Goal: Information Seeking & Learning: Learn about a topic

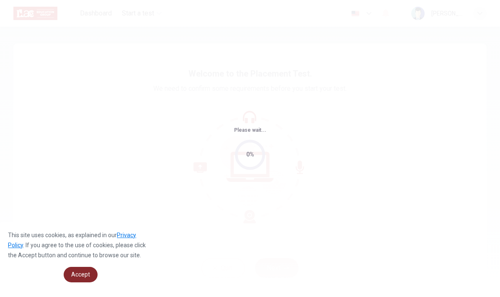
click at [75, 277] on span "Accept" at bounding box center [80, 274] width 19 height 7
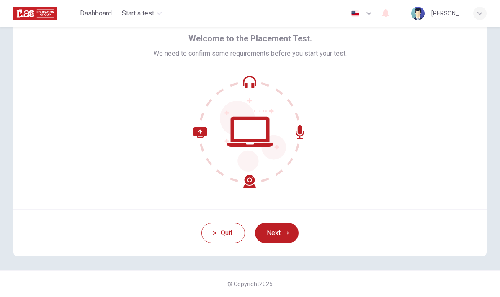
scroll to position [35, 0]
click at [277, 237] on button "Next" at bounding box center [277, 233] width 44 height 20
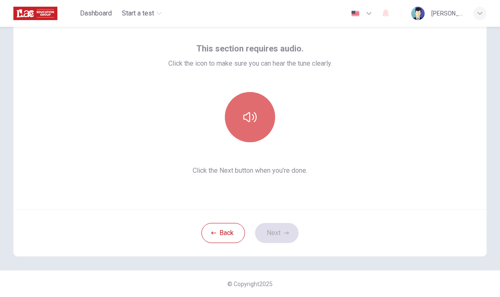
click at [249, 121] on icon "button" at bounding box center [249, 117] width 13 height 10
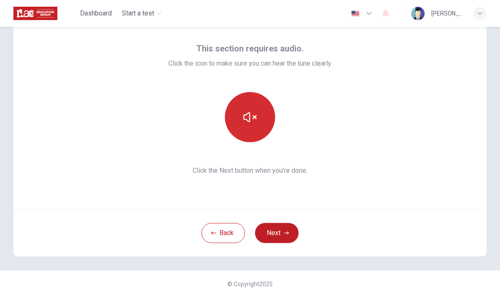
click at [282, 233] on button "Next" at bounding box center [277, 233] width 44 height 20
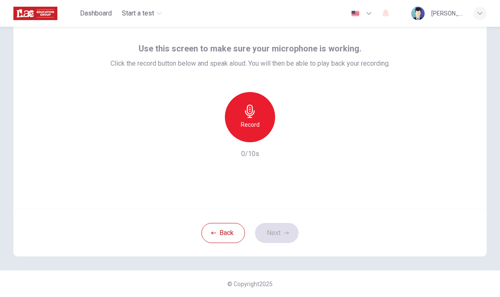
click at [246, 110] on icon "button" at bounding box center [249, 111] width 13 height 13
click at [284, 135] on icon "button" at bounding box center [288, 135] width 8 height 8
click at [283, 236] on button "Next" at bounding box center [277, 233] width 44 height 20
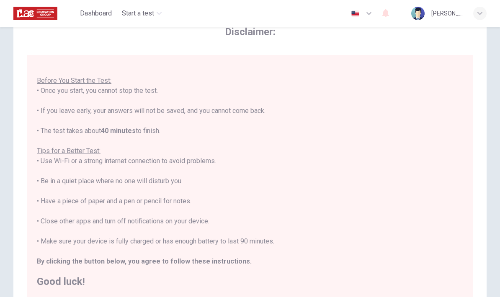
scroll to position [9, 0]
click at [62, 281] on h2 "Good luck!" at bounding box center [250, 282] width 426 height 10
click at [68, 277] on h2 "Good luck!" at bounding box center [250, 282] width 426 height 10
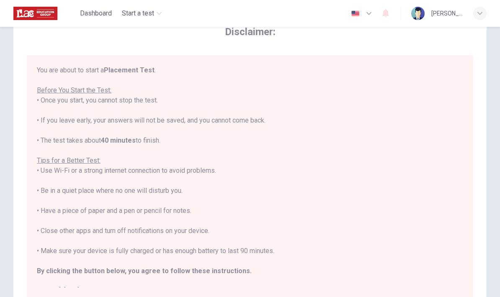
scroll to position [0, 0]
drag, startPoint x: 474, startPoint y: 113, endPoint x: 466, endPoint y: 155, distance: 43.0
click at [466, 155] on div "Disclaimer: You are about to start a Placement Test . Before You Start the Test…" at bounding box center [249, 162] width 473 height 308
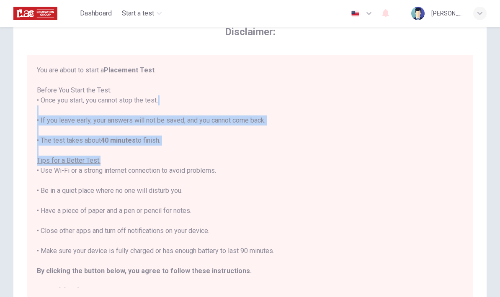
click at [472, 163] on div "You are about to start a Placement Test . Before You Start the Test: • Once you…" at bounding box center [250, 176] width 446 height 242
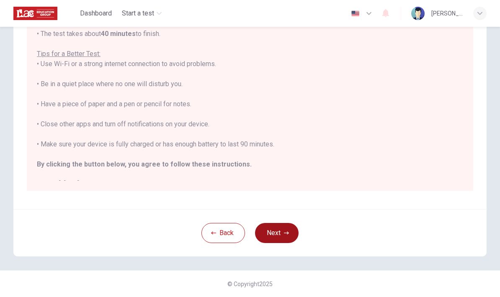
click at [273, 233] on button "Next" at bounding box center [277, 233] width 44 height 20
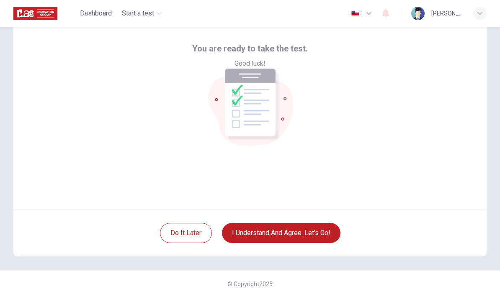
scroll to position [27, 0]
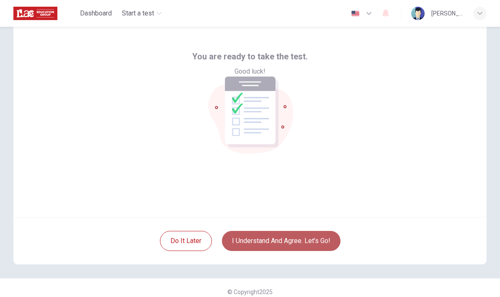
click at [272, 239] on button "I understand and agree. Let’s go!" at bounding box center [281, 241] width 118 height 20
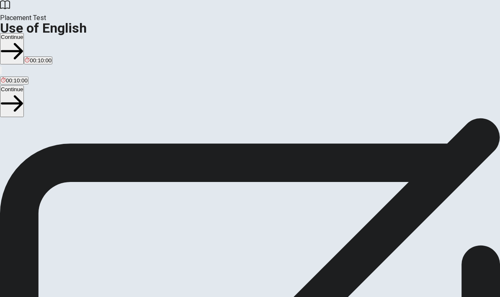
scroll to position [48, 0]
click at [24, 85] on button "Continue" at bounding box center [12, 100] width 24 height 31
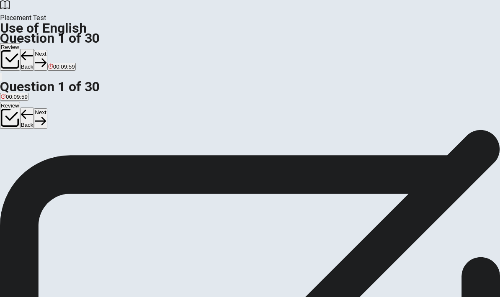
scroll to position [37, 0]
click at [22, 120] on div "C" at bounding box center [18, 116] width 8 height 6
click at [47, 108] on button "Next" at bounding box center [40, 118] width 13 height 21
click at [28, 120] on div "B" at bounding box center [24, 116] width 8 height 6
click at [47, 108] on button "Next" at bounding box center [40, 118] width 13 height 21
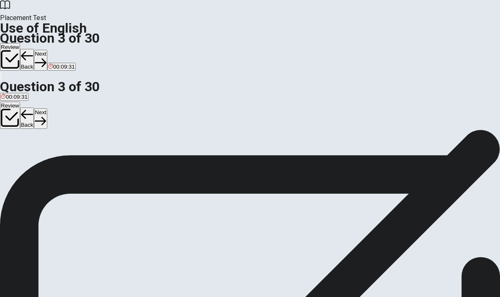
click at [63, 120] on div "C" at bounding box center [53, 116] width 19 height 6
click at [47, 108] on button "Next" at bounding box center [40, 118] width 13 height 21
click at [13, 120] on div "A" at bounding box center [7, 116] width 12 height 6
click at [47, 108] on button "Next" at bounding box center [40, 118] width 13 height 21
click at [15, 120] on div "A" at bounding box center [8, 116] width 14 height 6
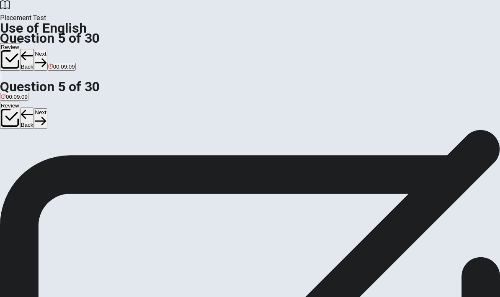
click at [47, 108] on button "Next" at bounding box center [40, 118] width 13 height 21
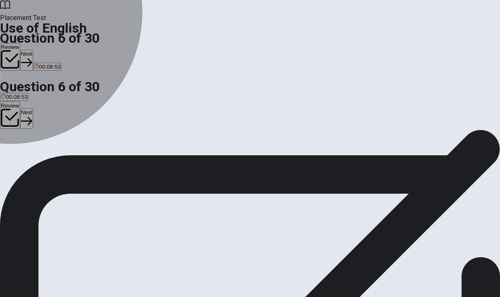
click at [54, 130] on div "C" at bounding box center [47, 127] width 14 height 6
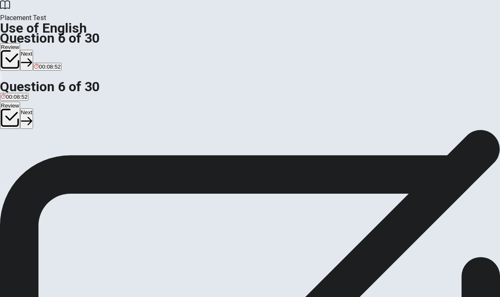
click at [33, 108] on button "Next" at bounding box center [26, 118] width 13 height 21
click at [186, 107] on div "D" at bounding box center [180, 104] width 52 height 6
click at [47, 108] on button "Next" at bounding box center [40, 118] width 13 height 21
click at [14, 107] on div "A" at bounding box center [7, 104] width 13 height 6
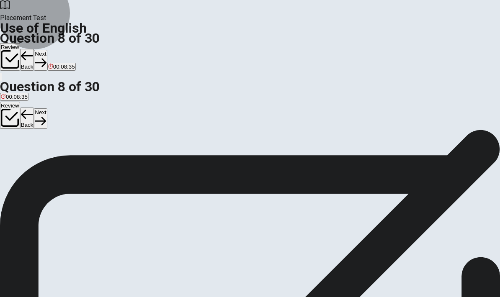
click at [47, 108] on button "Next" at bounding box center [40, 118] width 13 height 21
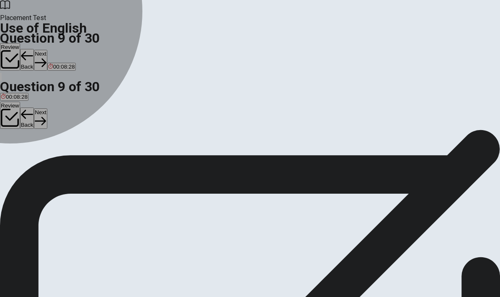
click at [13, 107] on div "A" at bounding box center [7, 104] width 12 height 6
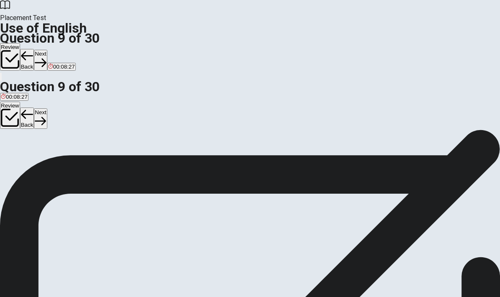
click at [47, 108] on button "Next" at bounding box center [40, 118] width 13 height 21
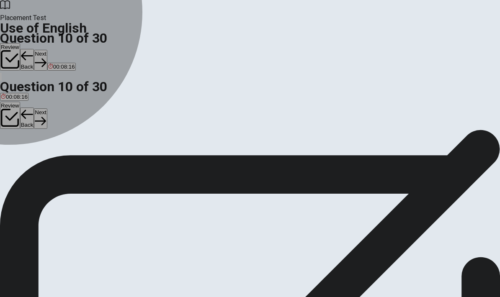
click at [18, 107] on div "B" at bounding box center [14, 104] width 8 height 6
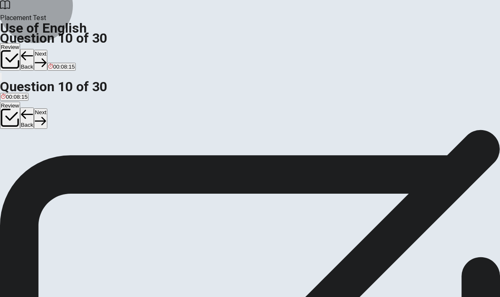
click at [47, 108] on button "Next" at bounding box center [40, 118] width 13 height 21
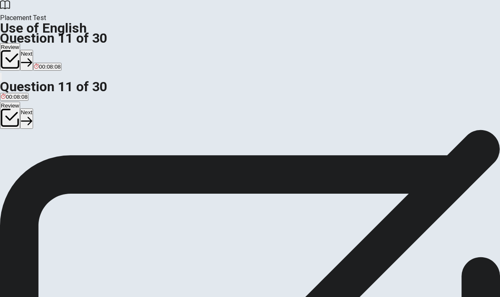
scroll to position [13, 0]
click at [22, 144] on div "C" at bounding box center [18, 140] width 6 height 6
click at [33, 108] on button "Next" at bounding box center [26, 118] width 13 height 21
click at [49, 144] on div "D" at bounding box center [44, 140] width 10 height 6
click at [47, 108] on button "Next" at bounding box center [40, 118] width 13 height 21
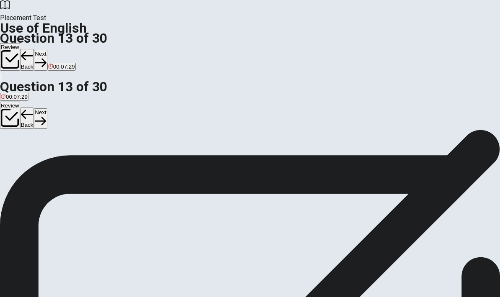
click at [32, 144] on div "D" at bounding box center [29, 140] width 5 height 6
click at [47, 108] on button "Next" at bounding box center [40, 118] width 13 height 21
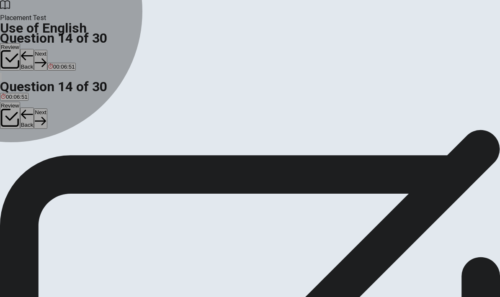
click at [113, 123] on div "C" at bounding box center [90, 119] width 43 height 6
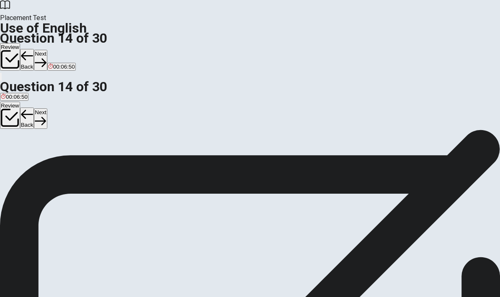
click at [47, 108] on button "Next" at bounding box center [40, 118] width 13 height 21
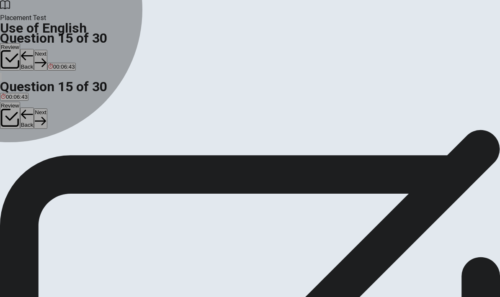
click at [26, 123] on div "B" at bounding box center [21, 119] width 9 height 6
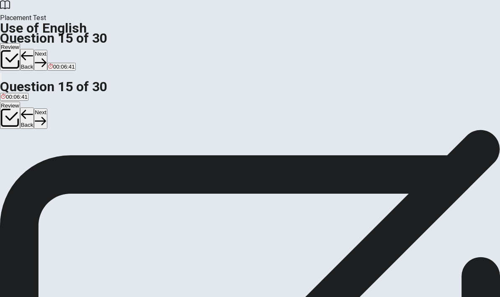
click at [47, 108] on button "Next" at bounding box center [40, 118] width 13 height 21
click at [61, 131] on div "D" at bounding box center [53, 128] width 16 height 6
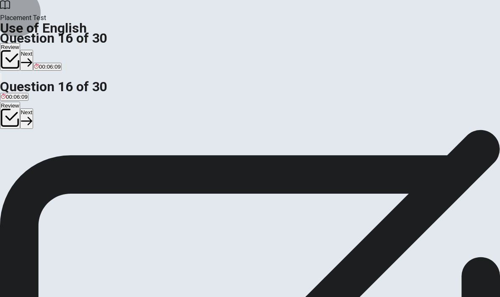
click at [33, 108] on button "Next" at bounding box center [26, 118] width 13 height 21
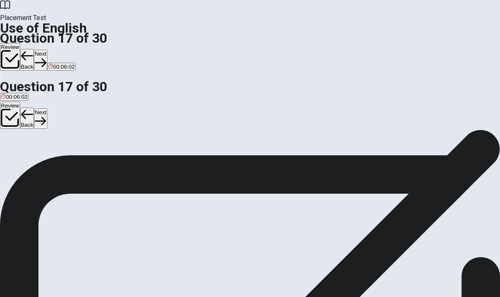
click at [50, 131] on div "D" at bounding box center [43, 128] width 15 height 6
click at [47, 108] on button "Next" at bounding box center [40, 118] width 13 height 21
click at [24, 131] on div "B" at bounding box center [19, 128] width 9 height 6
click at [47, 108] on button "Next" at bounding box center [40, 118] width 13 height 21
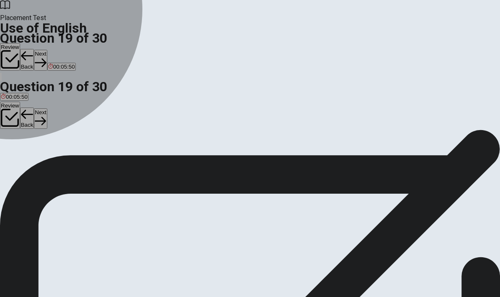
click at [49, 131] on div "C" at bounding box center [45, 128] width 8 height 6
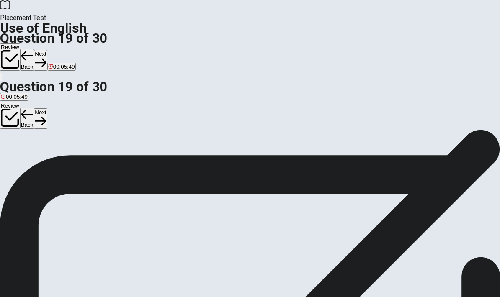
click at [47, 108] on button "Next" at bounding box center [40, 118] width 13 height 21
click at [24, 131] on div "B" at bounding box center [17, 128] width 13 height 6
click at [47, 108] on button "Next" at bounding box center [40, 118] width 13 height 21
click at [51, 109] on div "C" at bounding box center [43, 106] width 16 height 6
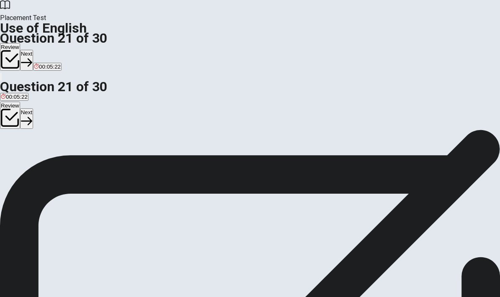
click at [32, 116] on icon "button" at bounding box center [26, 121] width 11 height 11
click at [61, 109] on div "B" at bounding box center [45, 106] width 32 height 6
click at [47, 108] on button "Next" at bounding box center [40, 118] width 13 height 21
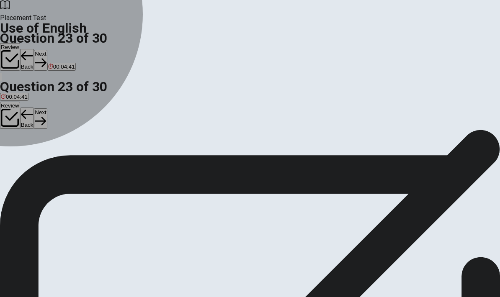
click at [17, 109] on div "A" at bounding box center [9, 106] width 16 height 6
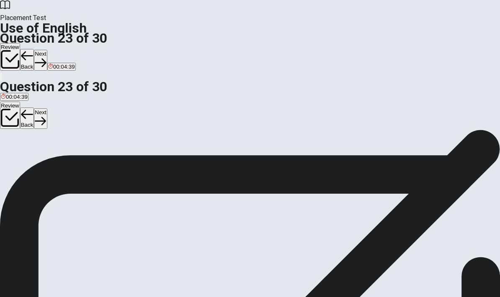
click at [47, 108] on button "Next" at bounding box center [40, 118] width 13 height 21
click at [73, 109] on div "B" at bounding box center [55, 106] width 35 height 6
click at [47, 108] on button "Next" at bounding box center [40, 118] width 13 height 21
click at [32, 109] on div "B" at bounding box center [27, 106] width 10 height 6
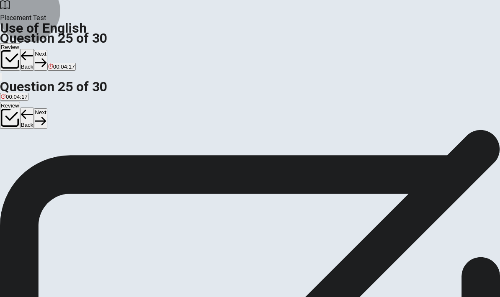
click at [47, 108] on button "Next" at bounding box center [40, 118] width 13 height 21
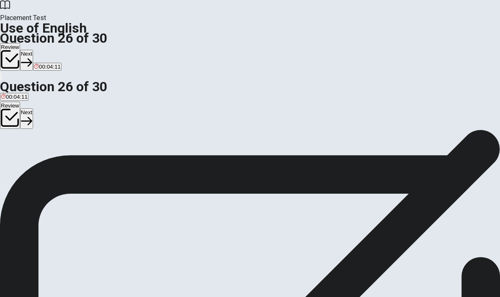
scroll to position [23, 0]
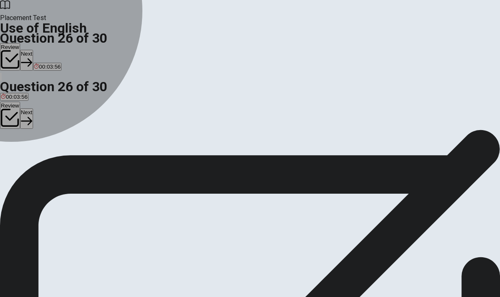
click at [53, 133] on div "C" at bounding box center [44, 130] width 17 height 6
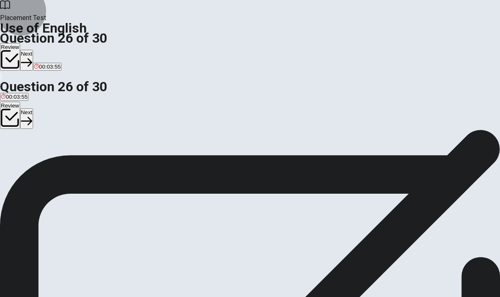
click at [33, 108] on button "Next" at bounding box center [26, 118] width 13 height 21
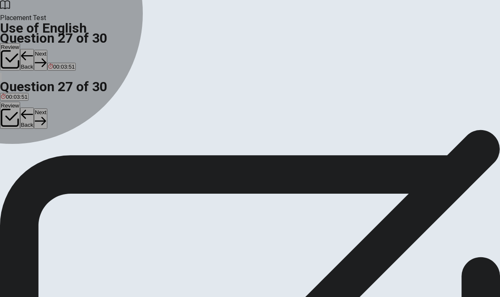
click at [36, 133] on div "B" at bounding box center [29, 130] width 14 height 6
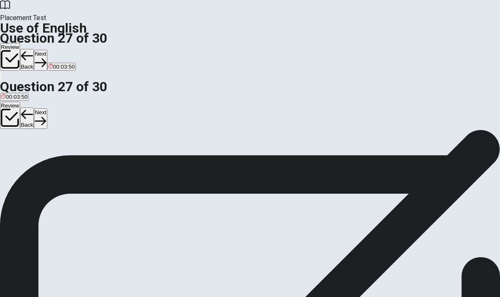
click at [47, 108] on button "Next" at bounding box center [40, 118] width 13 height 21
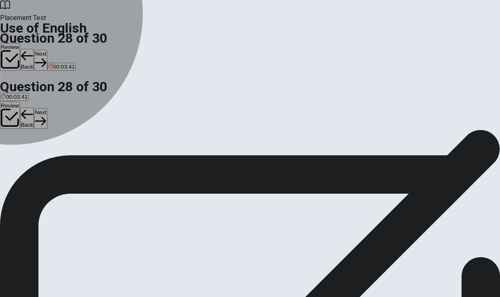
click at [71, 133] on div "C" at bounding box center [53, 130] width 36 height 6
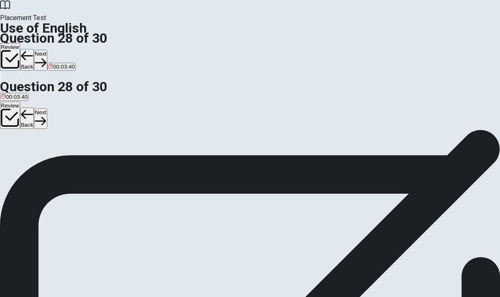
click at [46, 116] on icon "button" at bounding box center [40, 121] width 11 height 11
click at [27, 133] on div "A" at bounding box center [14, 130] width 26 height 6
click at [47, 108] on button "Next" at bounding box center [40, 118] width 13 height 21
click at [39, 133] on div "B" at bounding box center [28, 130] width 22 height 6
click at [47, 108] on button "Next" at bounding box center [40, 118] width 13 height 21
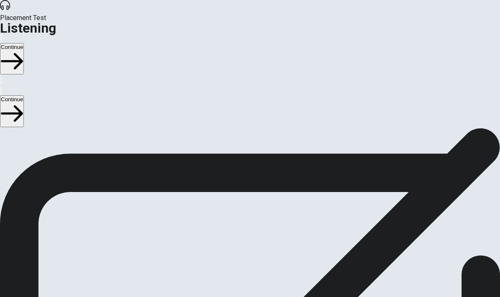
scroll to position [0, 0]
click at [24, 95] on button "Continue" at bounding box center [12, 110] width 24 height 31
click at [2, 87] on button "button" at bounding box center [1, 91] width 2 height 8
type input "1"
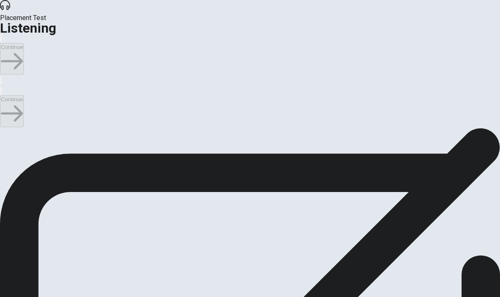
drag, startPoint x: 478, startPoint y: 54, endPoint x: 499, endPoint y: 50, distance: 20.9
click at [499, 50] on body "This site uses cookies, as explained in our Privacy Policy . If you agree to th…" at bounding box center [250, 148] width 500 height 297
click at [410, 85] on div at bounding box center [250, 90] width 500 height 10
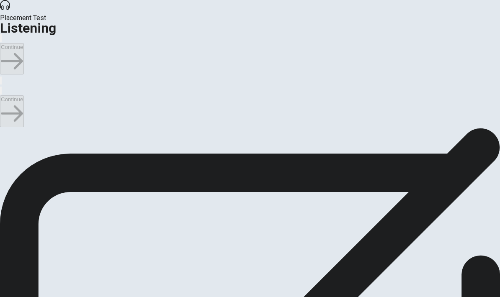
scroll to position [597, 0]
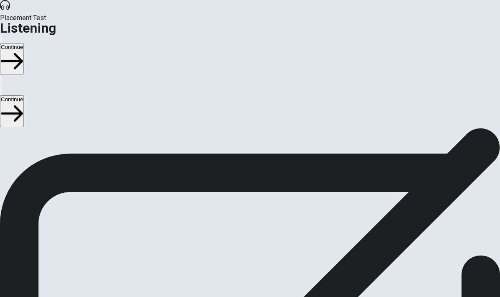
type input "67"
click at [5, 130] on input "checkbox" at bounding box center [2, 132] width 5 height 5
checkbox input "true"
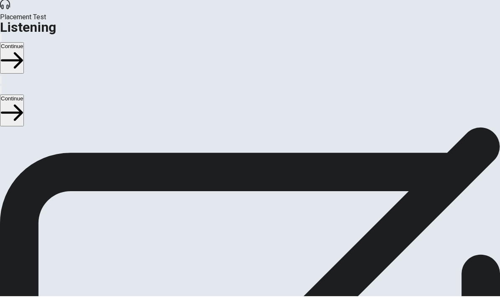
type input "68"
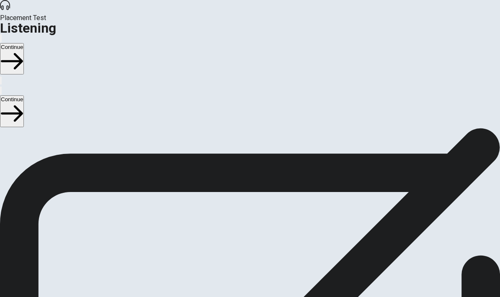
click at [5, 130] on input "checkbox" at bounding box center [2, 132] width 5 height 5
checkbox input "false"
type input "68"
click at [5, 130] on input "checkbox" at bounding box center [2, 132] width 5 height 5
checkbox input "true"
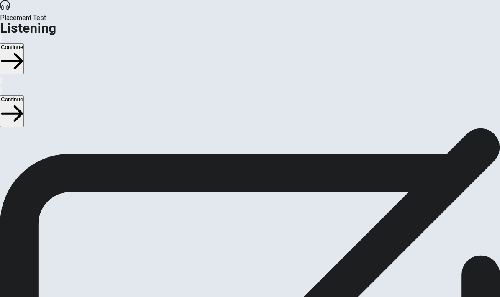
type input "69"
click at [5, 130] on input "checkbox" at bounding box center [2, 132] width 5 height 5
checkbox input "false"
click at [24, 95] on button "Continue" at bounding box center [12, 110] width 24 height 31
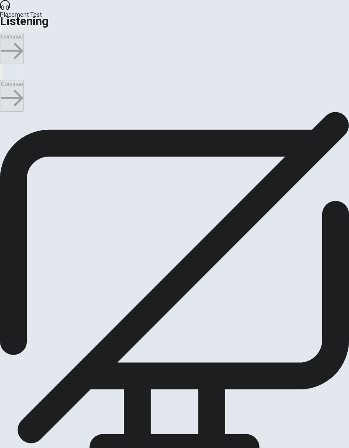
scroll to position [0, 0]
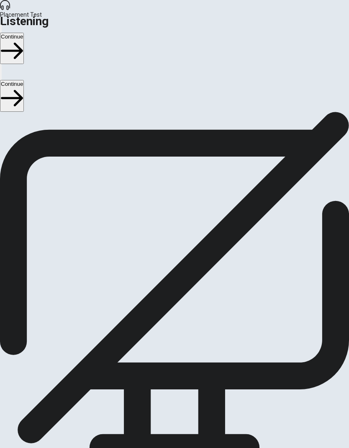
scroll to position [0, 0]
click at [24, 80] on button "Continue" at bounding box center [12, 95] width 24 height 31
click at [324, 297] on div at bounding box center [174, 448] width 349 height 0
click at [94, 289] on div "You must click this to continue" at bounding box center [123, 288] width 80 height 7
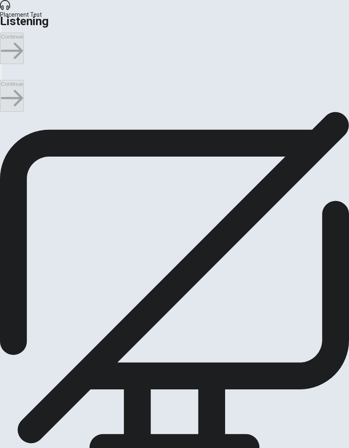
scroll to position [678, 0]
click at [24, 80] on button "Continue" at bounding box center [12, 95] width 24 height 31
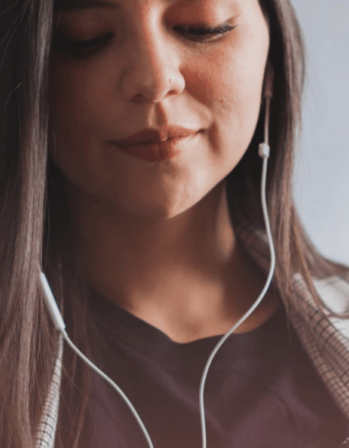
click at [24, 80] on button "Continue" at bounding box center [12, 95] width 24 height 31
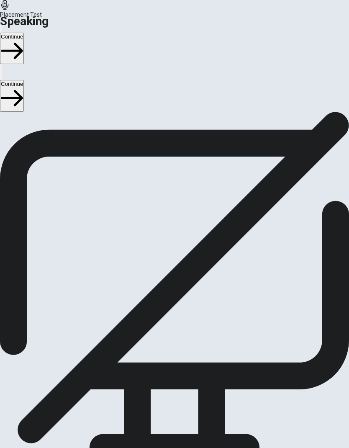
click at [185, 297] on div "Stop Recording" at bounding box center [174, 384] width 109 height 177
click at [184, 232] on icon at bounding box center [174, 220] width 23 height 23
click at [165, 241] on button "Record Again" at bounding box center [164, 237] width 2 height 8
click at [188, 266] on div "Stop Recording" at bounding box center [174, 218] width 27 height 95
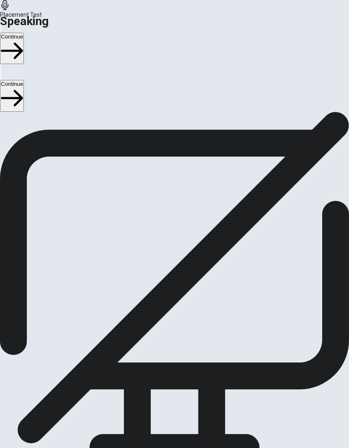
click at [167, 198] on button "Play Audio" at bounding box center [166, 194] width 2 height 8
click at [163, 198] on button "Record Again" at bounding box center [164, 194] width 2 height 8
click at [185, 266] on span "Stop Recording" at bounding box center [174, 258] width 27 height 13
click at [165, 198] on button "Record Again" at bounding box center [164, 194] width 2 height 8
click at [182, 266] on span "Stop Recording" at bounding box center [174, 258] width 27 height 13
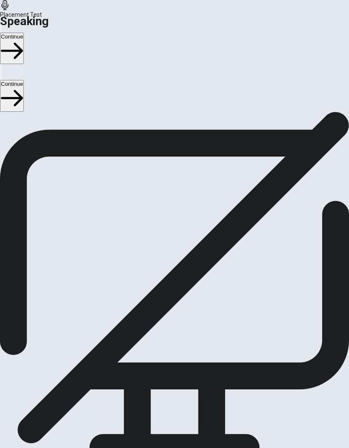
click at [167, 198] on button "Play Audio" at bounding box center [166, 194] width 2 height 8
click at [175, 206] on icon "Play Audio" at bounding box center [171, 201] width 8 height 10
click at [164, 196] on icon "Record Again" at bounding box center [164, 196] width 0 height 0
click at [188, 266] on span "Stop Recording" at bounding box center [174, 258] width 27 height 13
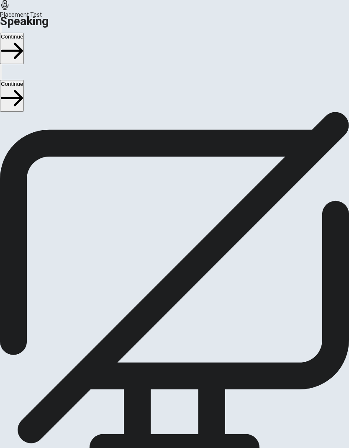
click at [167, 198] on button "Play Audio" at bounding box center [166, 194] width 2 height 8
click at [163, 198] on button "Record Again" at bounding box center [164, 194] width 2 height 8
click at [188, 266] on span "Stop Recording" at bounding box center [174, 258] width 27 height 13
click at [166, 196] on icon "Play Audio" at bounding box center [166, 196] width 0 height 0
click at [24, 80] on button "Continue" at bounding box center [12, 95] width 24 height 31
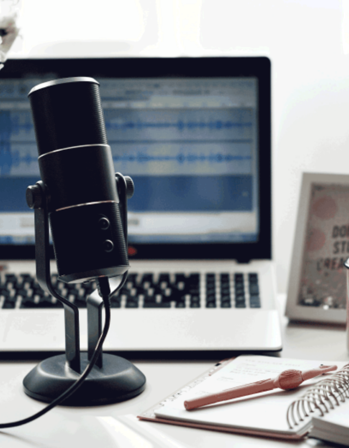
scroll to position [86, 0]
click at [24, 80] on button "Continue" at bounding box center [12, 95] width 24 height 31
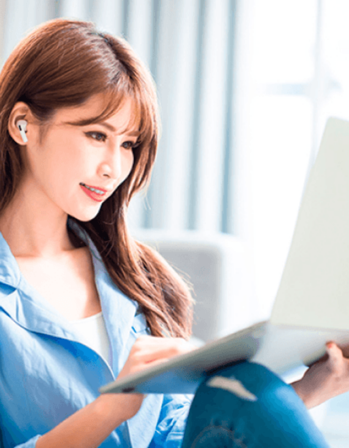
scroll to position [0, 0]
